Goal: Task Accomplishment & Management: Manage account settings

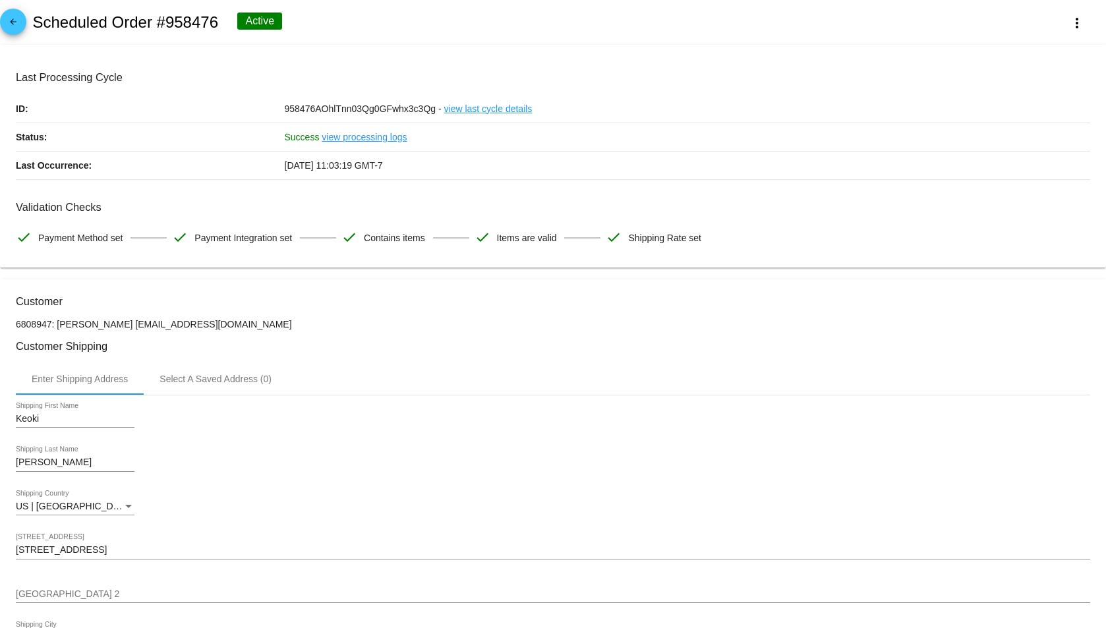
scroll to position [392, 0]
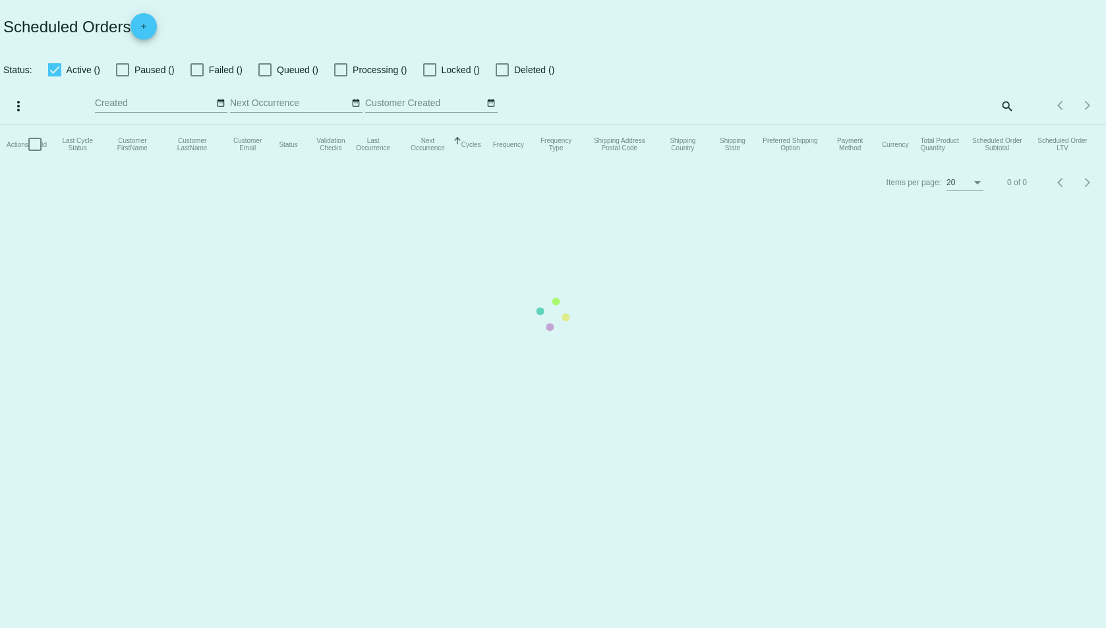
checkbox input "true"
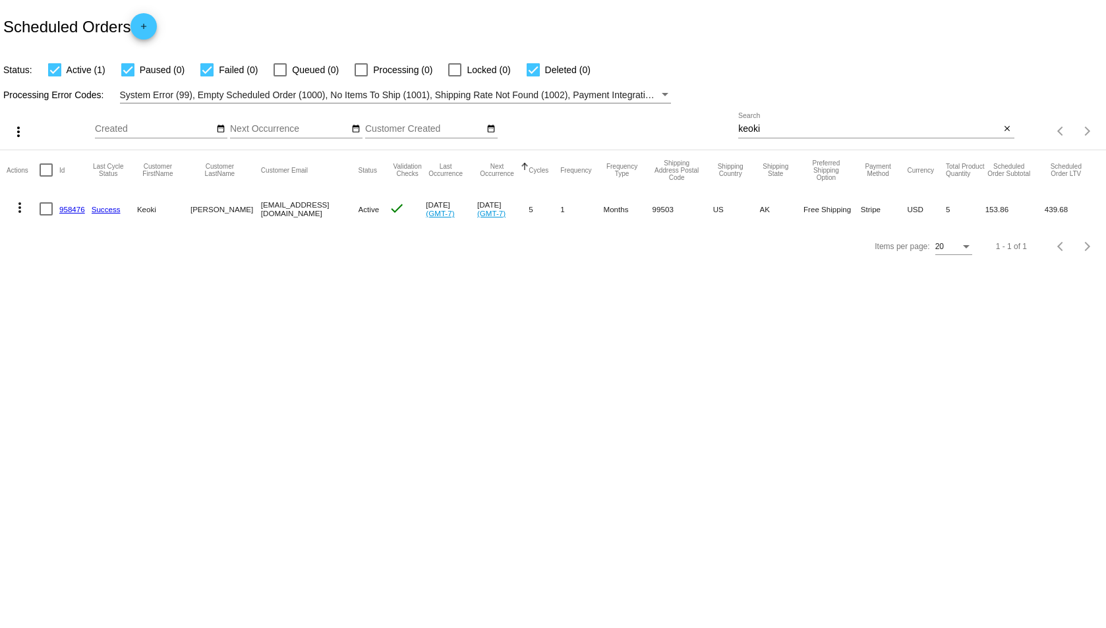
click at [766, 126] on input "keoki" at bounding box center [869, 129] width 262 height 11
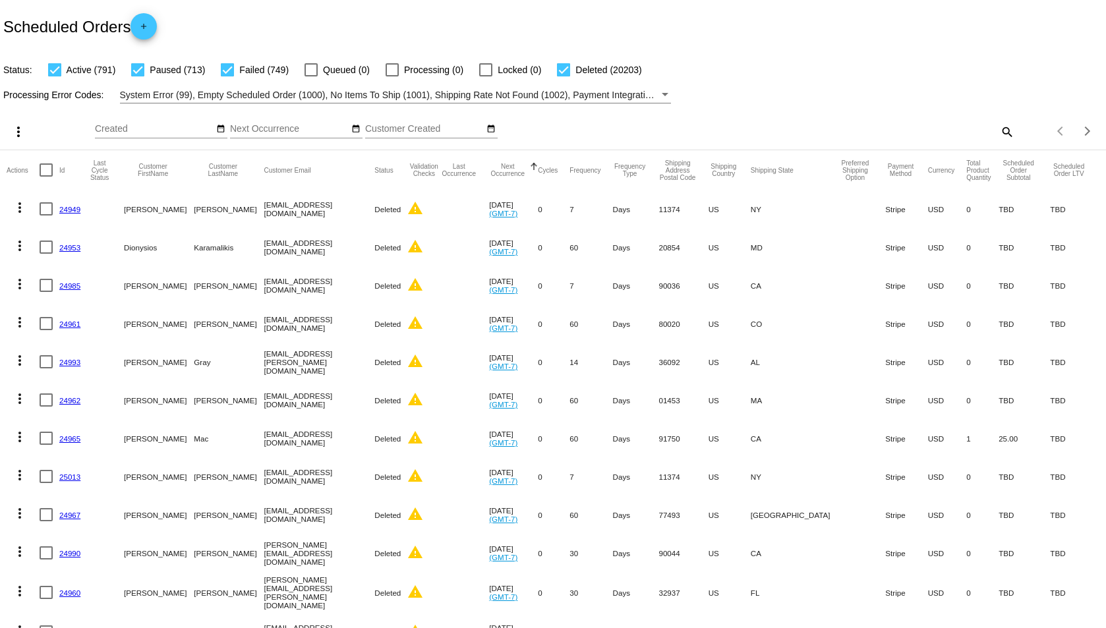
click at [999, 134] on mat-icon "search" at bounding box center [1007, 131] width 16 height 20
click at [884, 121] on div "Search" at bounding box center [876, 126] width 276 height 26
type input "[PERSON_NAME]"
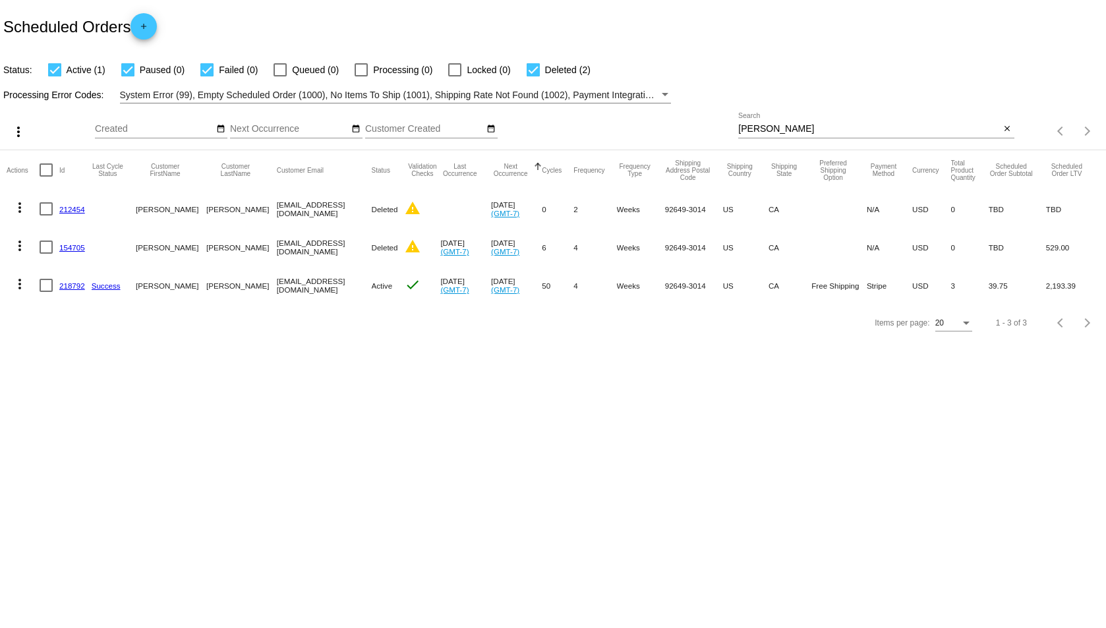
click at [66, 289] on link "218792" at bounding box center [72, 285] width 26 height 9
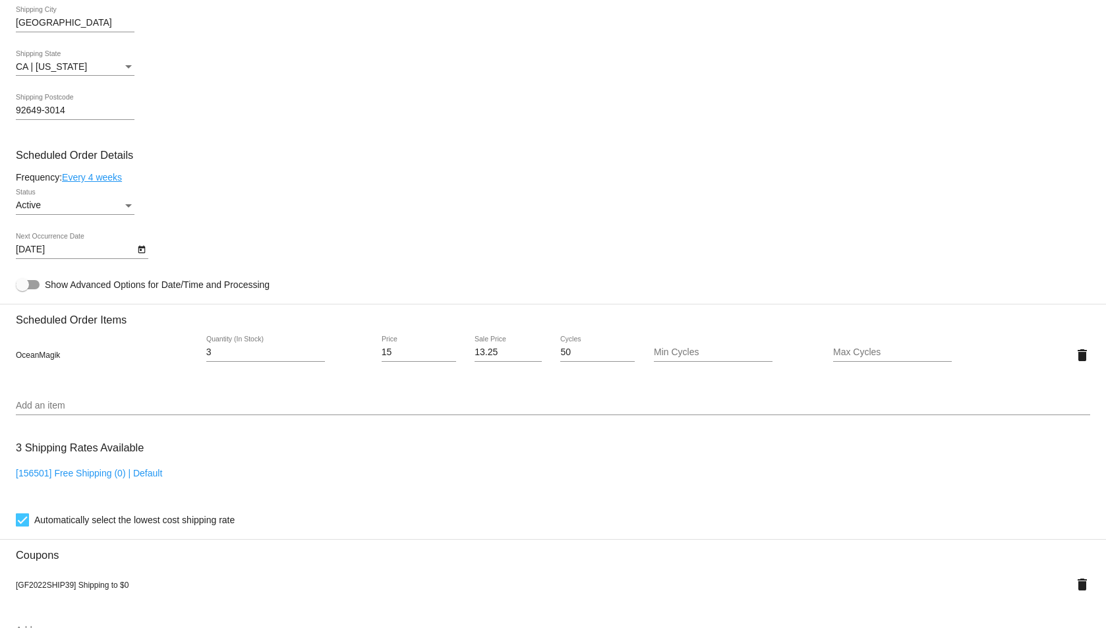
scroll to position [769, 0]
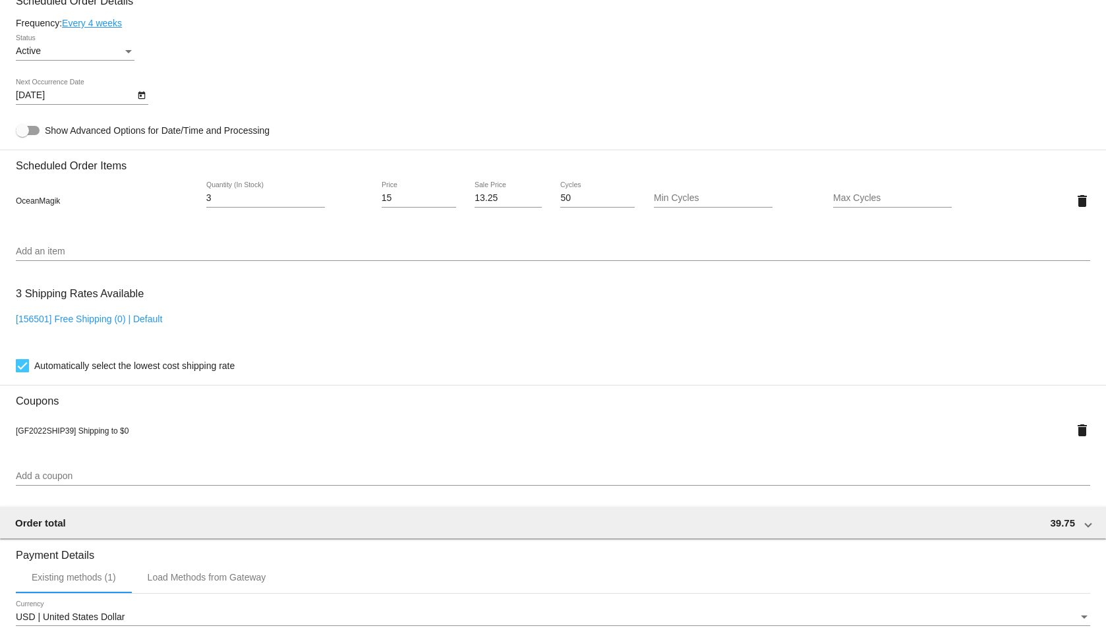
click at [102, 247] on input "Add an item" at bounding box center [553, 252] width 1074 height 11
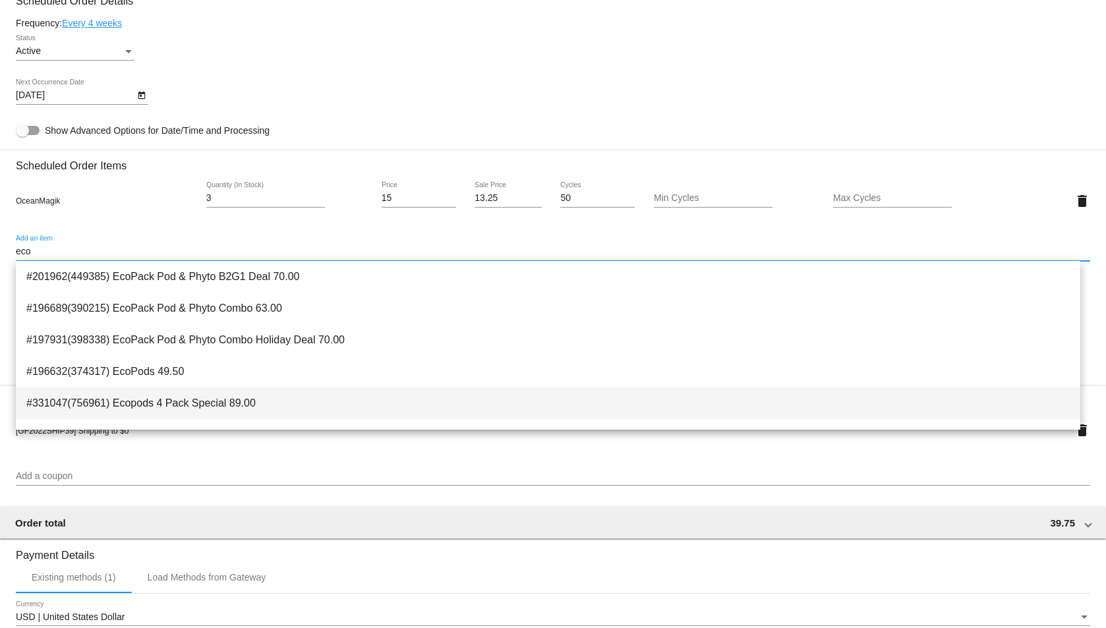
type input "eco"
click at [262, 397] on span "#331047(756961) Ecopods 4 Pack Special 89.00" at bounding box center [547, 404] width 1043 height 32
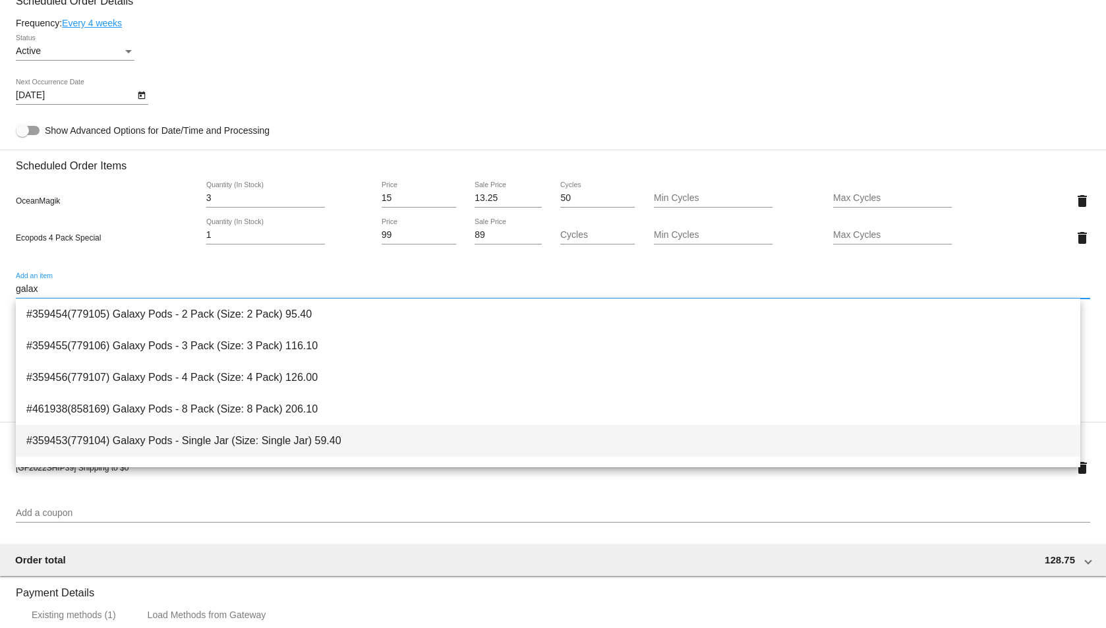
type input "galax"
click at [175, 436] on span "#359453(779104) Galaxy Pods - Single Jar (Size: Single Jar) 59.40" at bounding box center [547, 441] width 1043 height 32
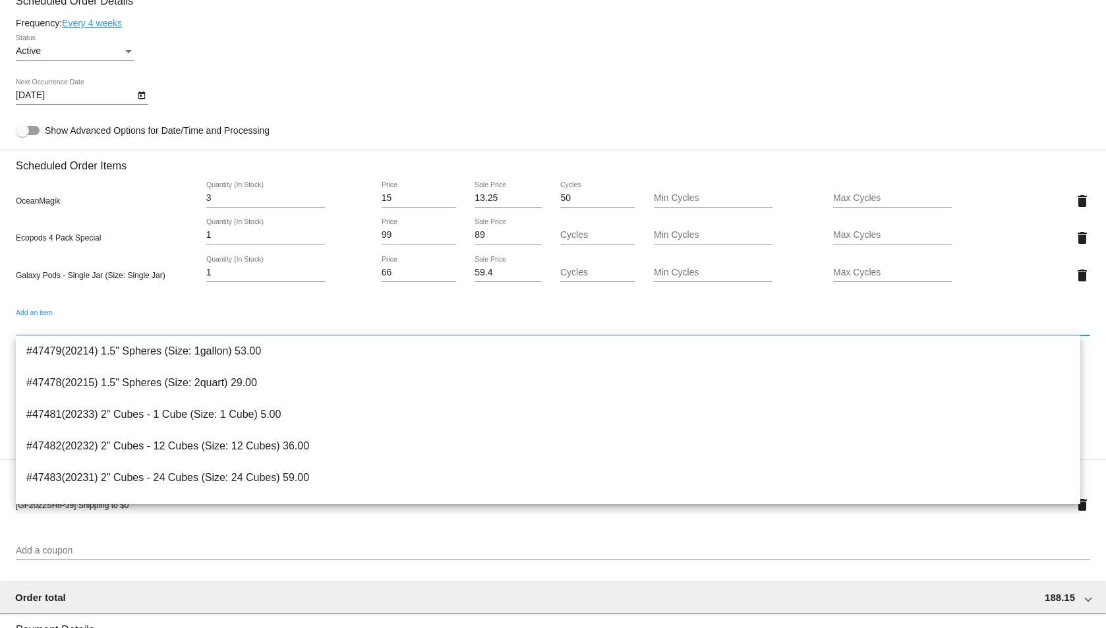
click at [558, 114] on div "[DATE] Next Occurrence Date" at bounding box center [553, 98] width 1074 height 38
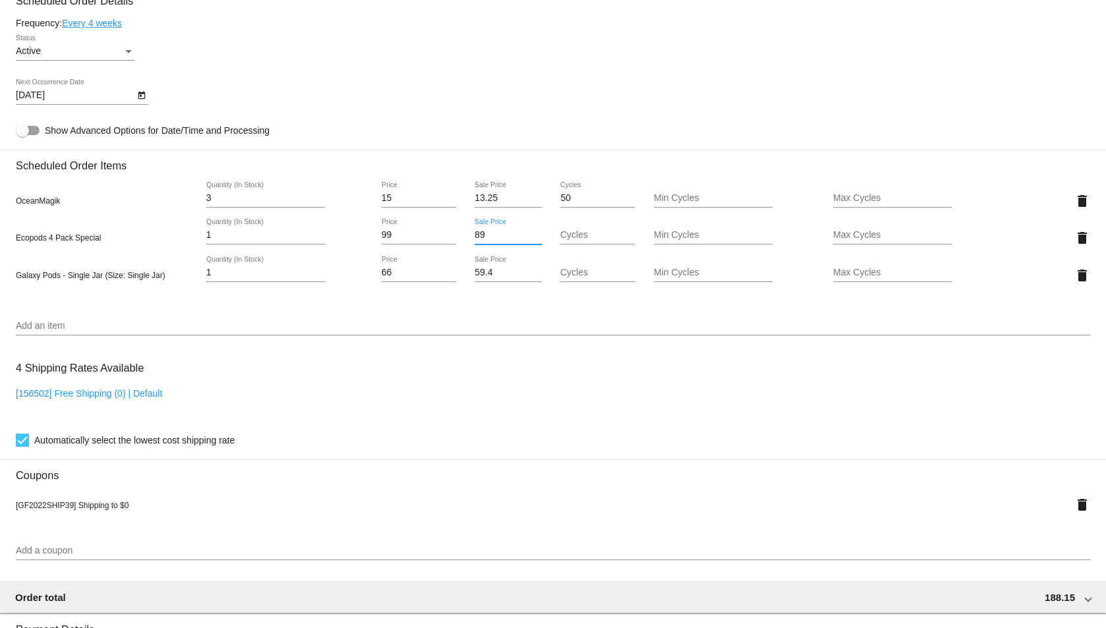
click at [486, 233] on input "89" at bounding box center [508, 235] width 67 height 11
type input "8"
type input "0"
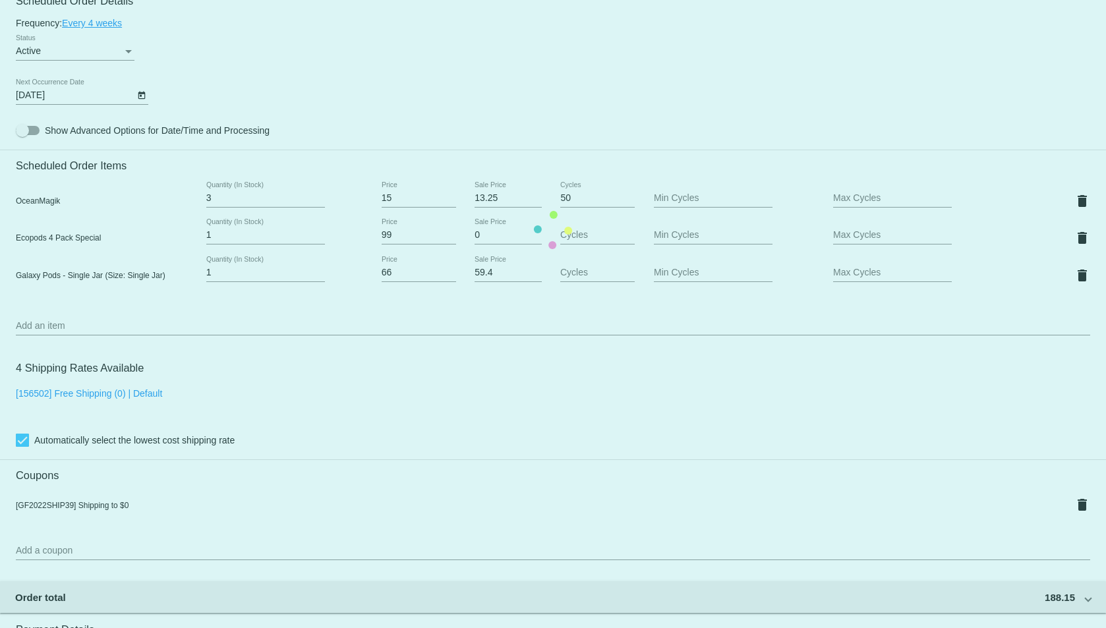
click at [481, 264] on mat-card "Customer 516153: [PERSON_NAME] [EMAIL_ADDRESS][DOMAIN_NAME] Customer Shipping E…" at bounding box center [553, 229] width 1106 height 1439
click at [492, 270] on mat-card "Customer 516153: [PERSON_NAME] [EMAIL_ADDRESS][DOMAIN_NAME] Customer Shipping E…" at bounding box center [553, 229] width 1106 height 1439
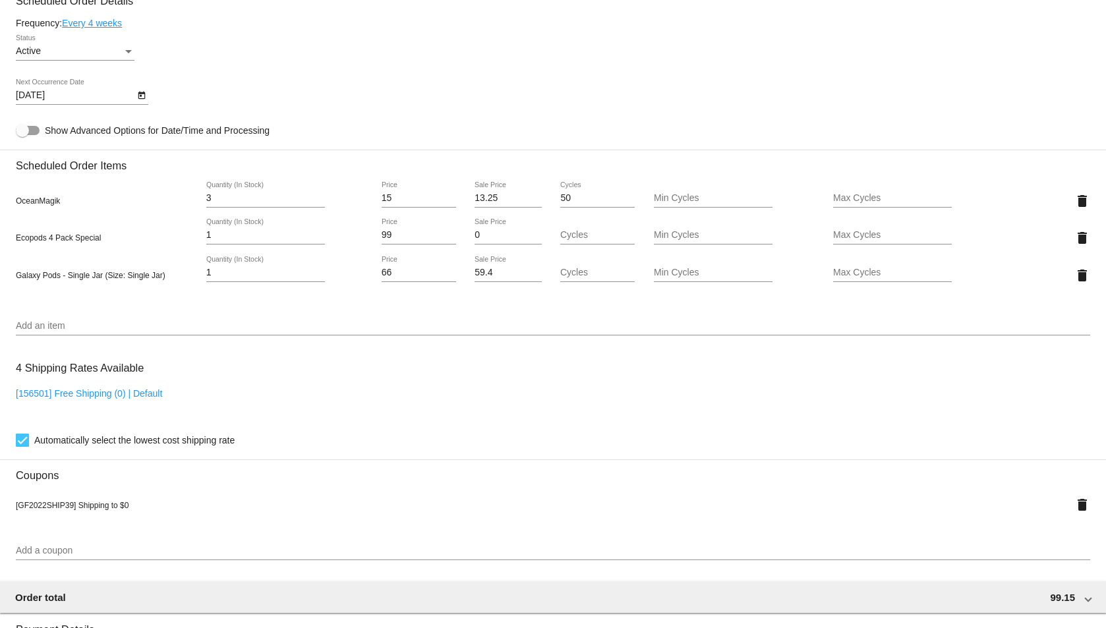
click at [492, 270] on input "59.4" at bounding box center [508, 273] width 67 height 11
type input "0"
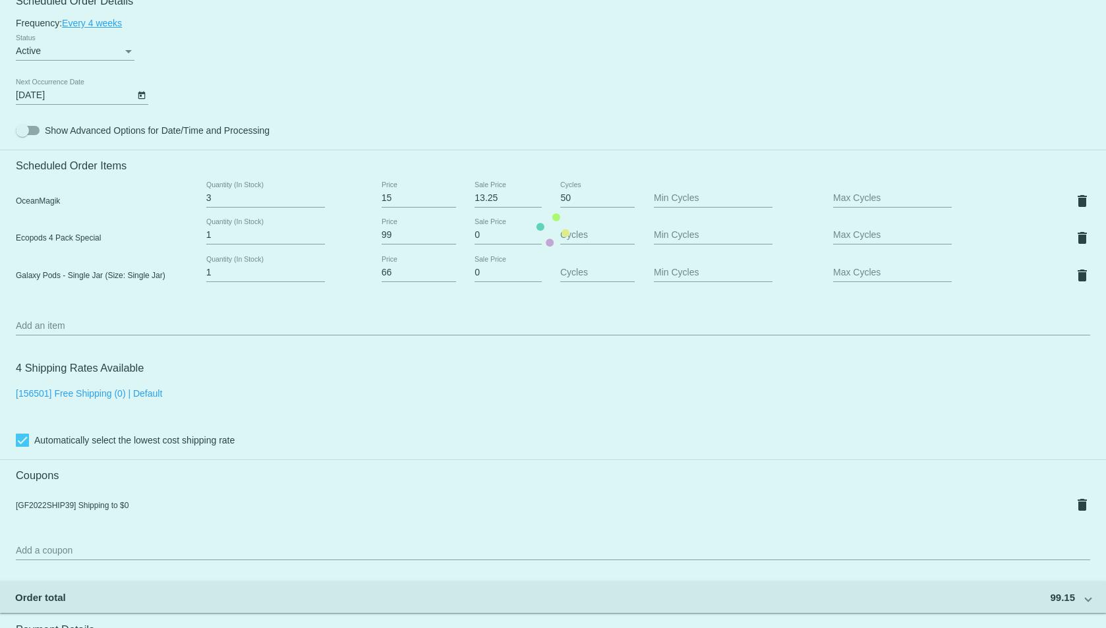
click at [779, 42] on mat-card "Customer 516153: [PERSON_NAME] [EMAIL_ADDRESS][DOMAIN_NAME] Customer Shipping E…" at bounding box center [553, 229] width 1106 height 1439
click at [840, 219] on mat-card "Customer 516153: [PERSON_NAME] [EMAIL_ADDRESS][DOMAIN_NAME] Customer Shipping E…" at bounding box center [553, 229] width 1106 height 1439
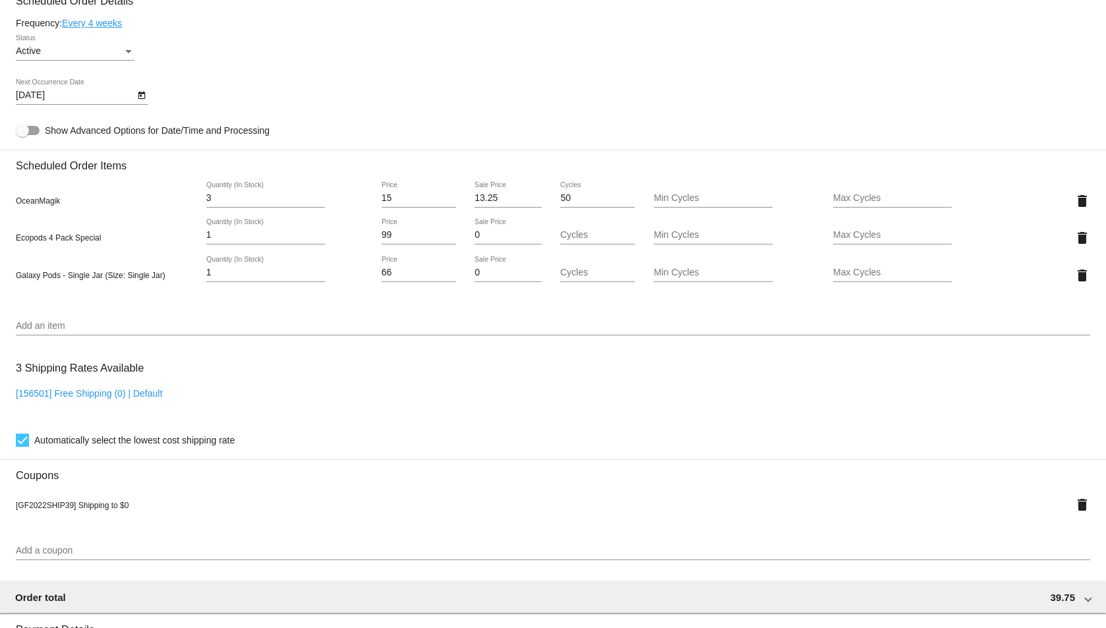
click at [841, 234] on input "Max Cycles" at bounding box center [892, 235] width 119 height 11
type input "1"
click at [857, 265] on mat-card "Customer 516153: [PERSON_NAME] [EMAIL_ADDRESS][DOMAIN_NAME] Customer Shipping E…" at bounding box center [553, 229] width 1106 height 1439
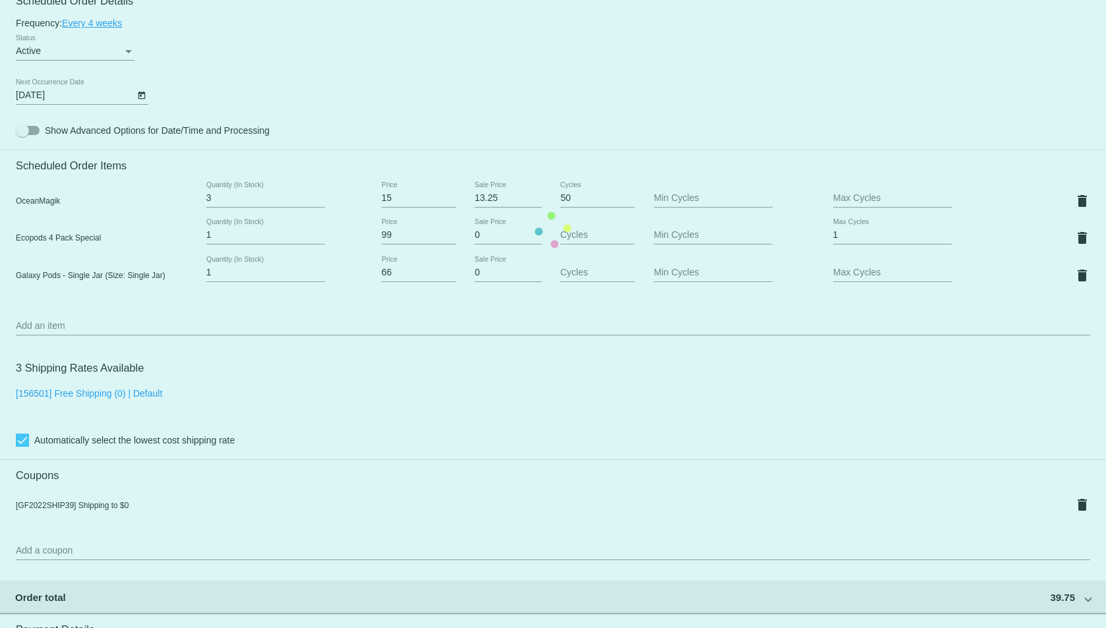
click at [851, 273] on mat-card "Customer 516153: [PERSON_NAME] [EMAIL_ADDRESS][DOMAIN_NAME] Customer Shipping E…" at bounding box center [553, 229] width 1106 height 1439
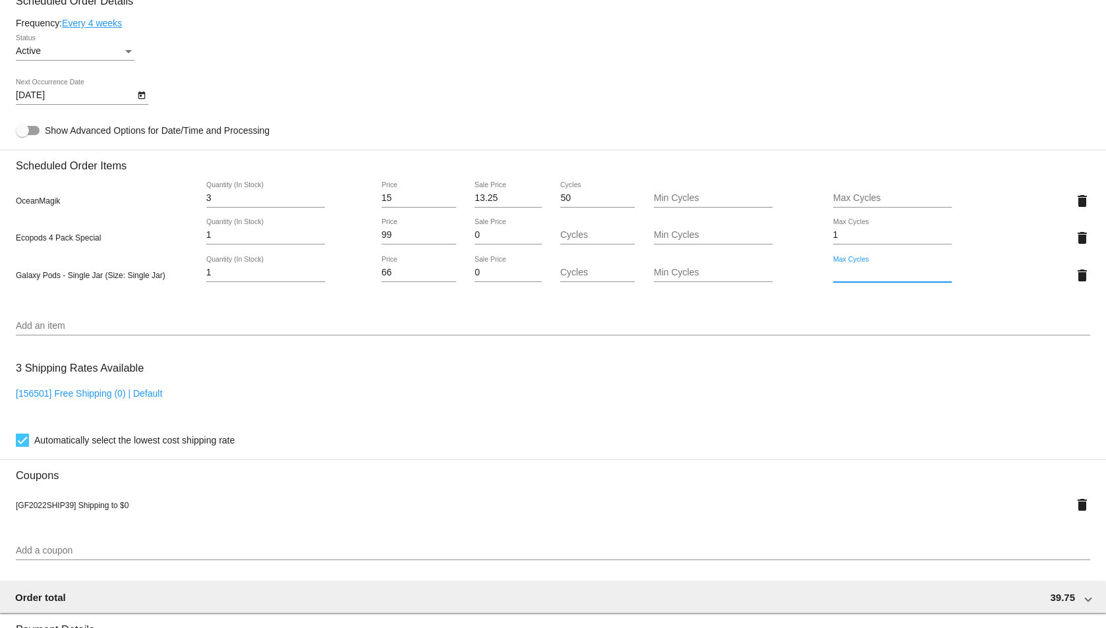
click at [851, 273] on input "Max Cycles" at bounding box center [892, 273] width 119 height 11
type input "1"
click at [693, 230] on mat-card "Customer 516153: [PERSON_NAME] [EMAIL_ADDRESS][DOMAIN_NAME] Customer Shipping E…" at bounding box center [553, 229] width 1106 height 1439
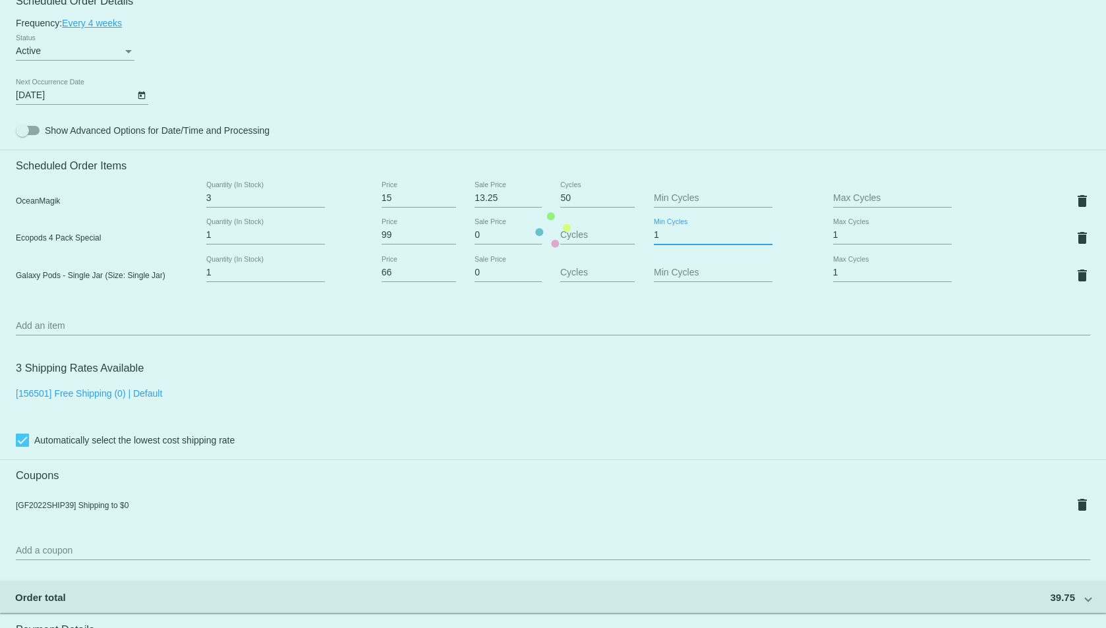
type input "1"
click at [678, 272] on mat-card "Customer 516153: [PERSON_NAME] [EMAIL_ADDRESS][DOMAIN_NAME] Customer Shipping E…" at bounding box center [553, 229] width 1106 height 1439
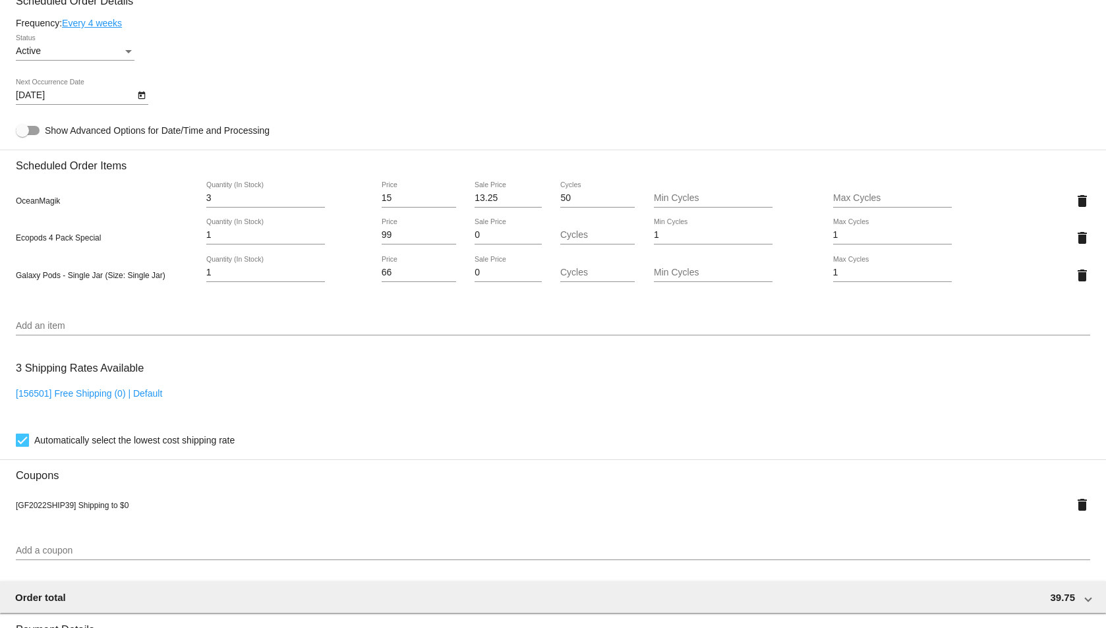
click at [678, 278] on div "Min Cycles" at bounding box center [713, 269] width 119 height 26
type input "1"
click at [719, 119] on mat-card "Customer 516153: [PERSON_NAME] [EMAIL_ADDRESS][DOMAIN_NAME] Customer Shipping E…" at bounding box center [553, 229] width 1106 height 1439
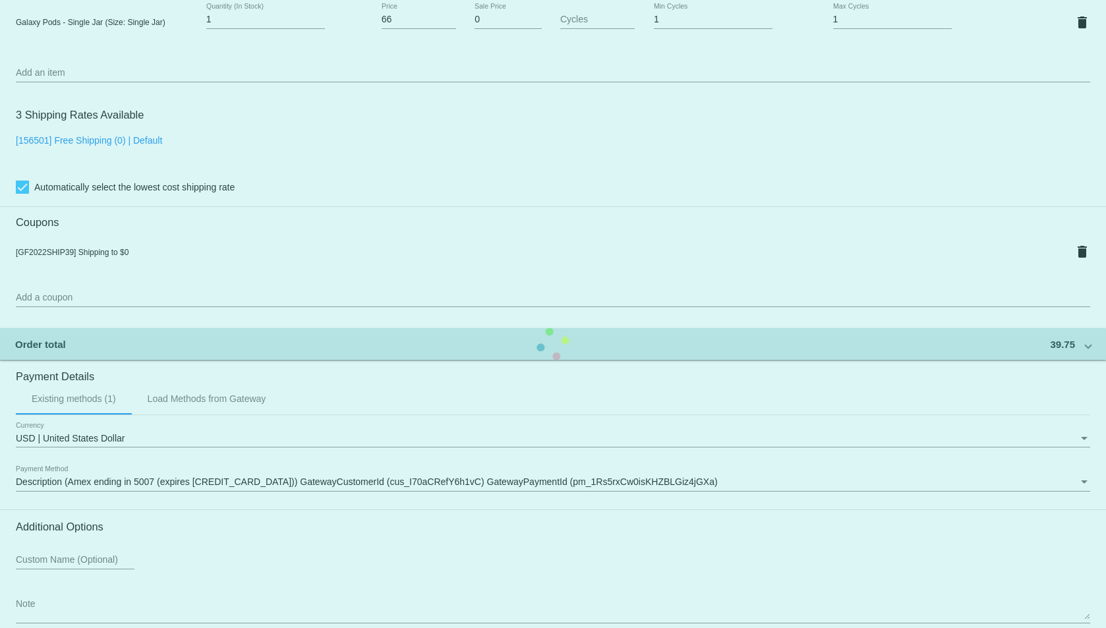
scroll to position [1090, 0]
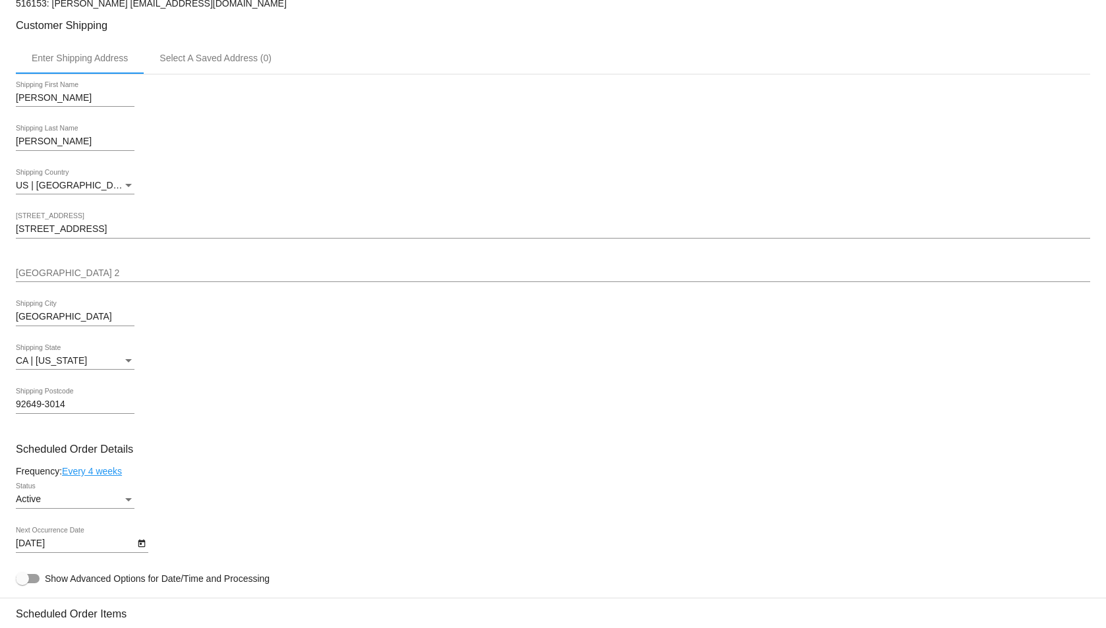
scroll to position [0, 0]
